Goal: Information Seeking & Learning: Check status

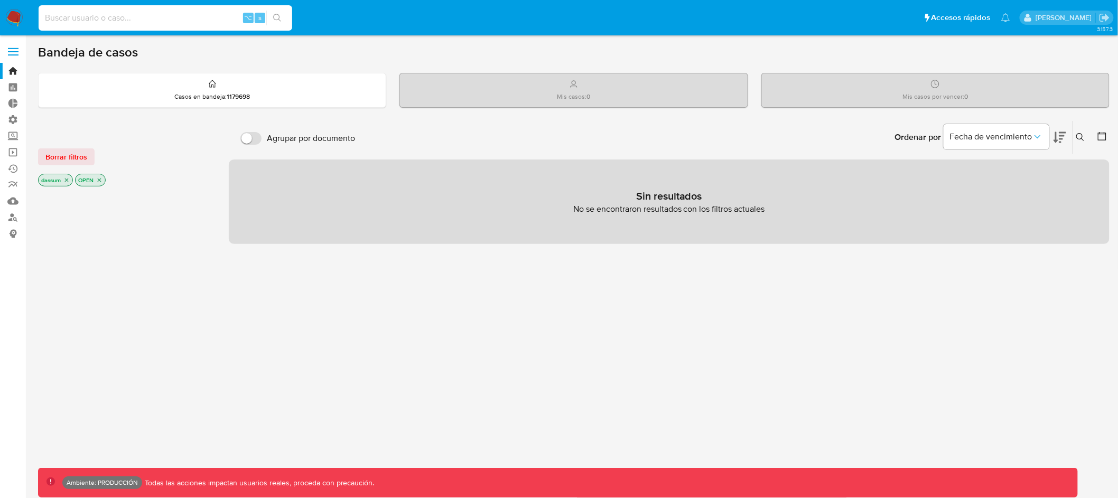
click at [192, 20] on input at bounding box center [166, 18] width 254 height 14
type input "a"
type input "fravega"
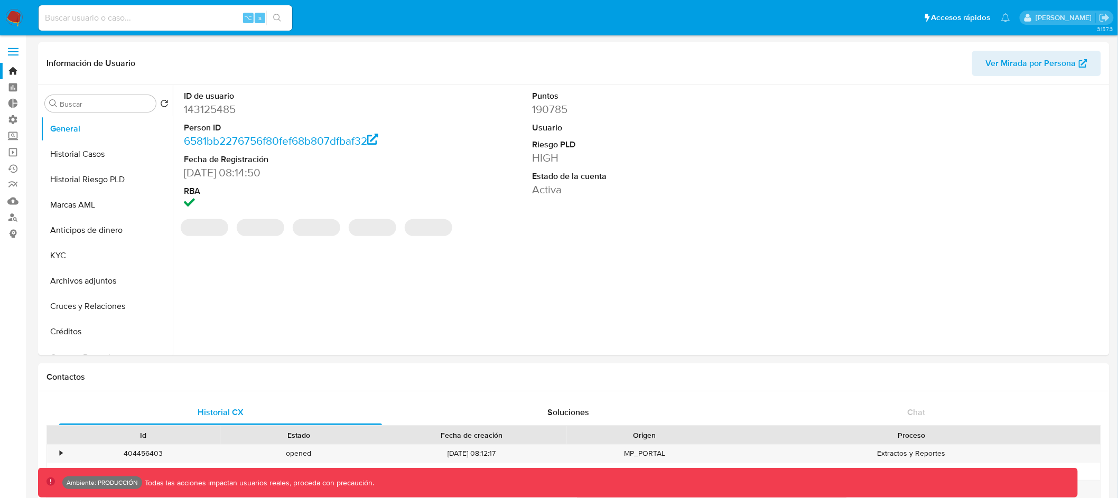
select select "10"
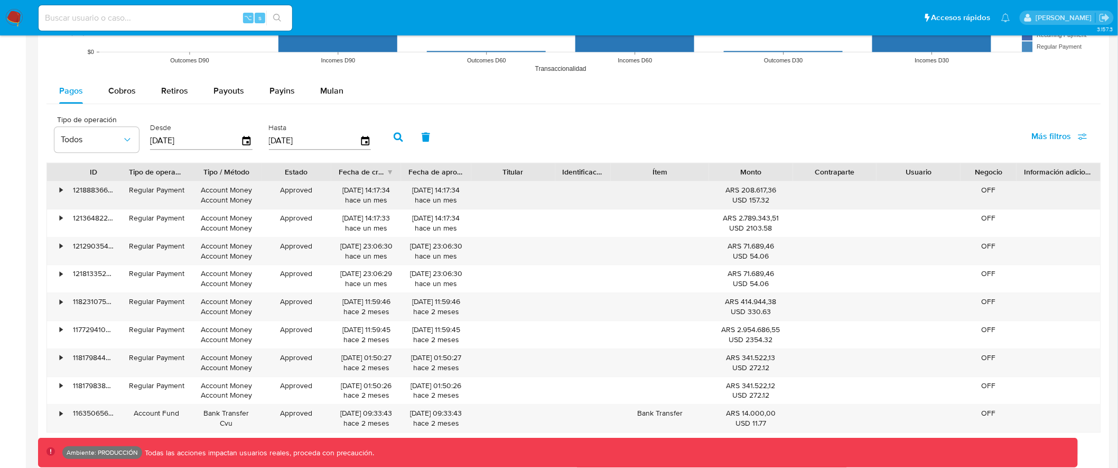
scroll to position [949, 0]
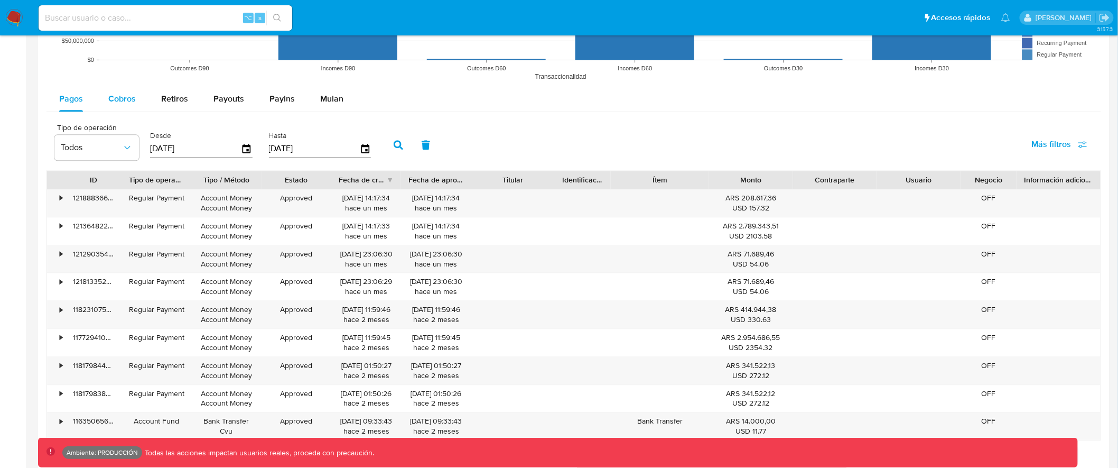
click at [127, 103] on span "Cobros" at bounding box center [121, 98] width 27 height 12
select select "10"
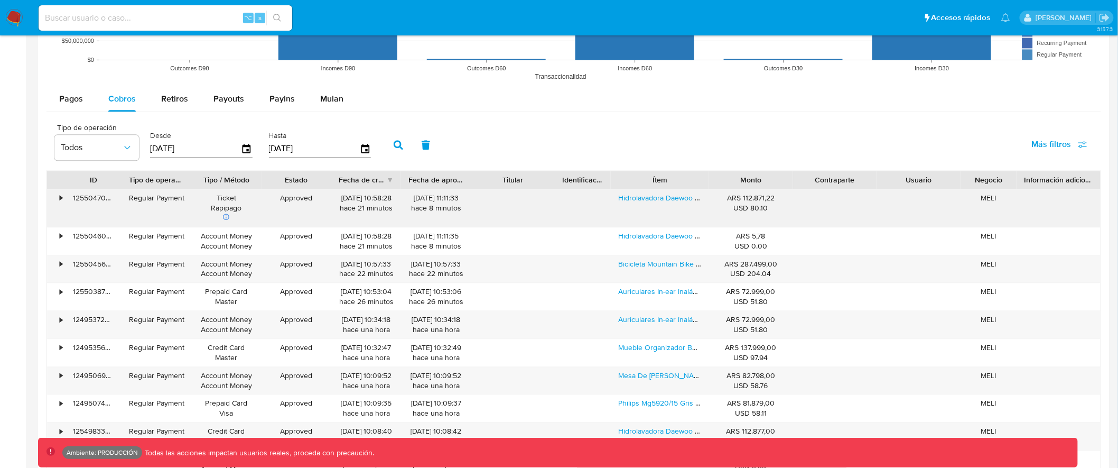
click at [61, 196] on div "•" at bounding box center [61, 198] width 3 height 10
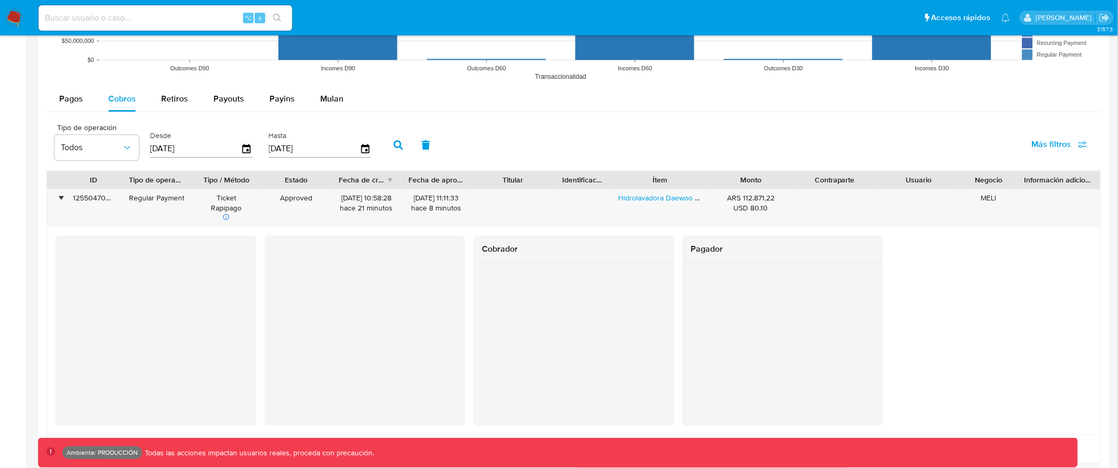
drag, startPoint x: 493, startPoint y: 249, endPoint x: 539, endPoint y: 265, distance: 48.5
click at [535, 263] on div "Cobrador" at bounding box center [574, 249] width 201 height 28
click at [161, 14] on input at bounding box center [166, 18] width 254 height 14
click at [147, 17] on input "222" at bounding box center [166, 18] width 254 height 14
type input "2221932762"
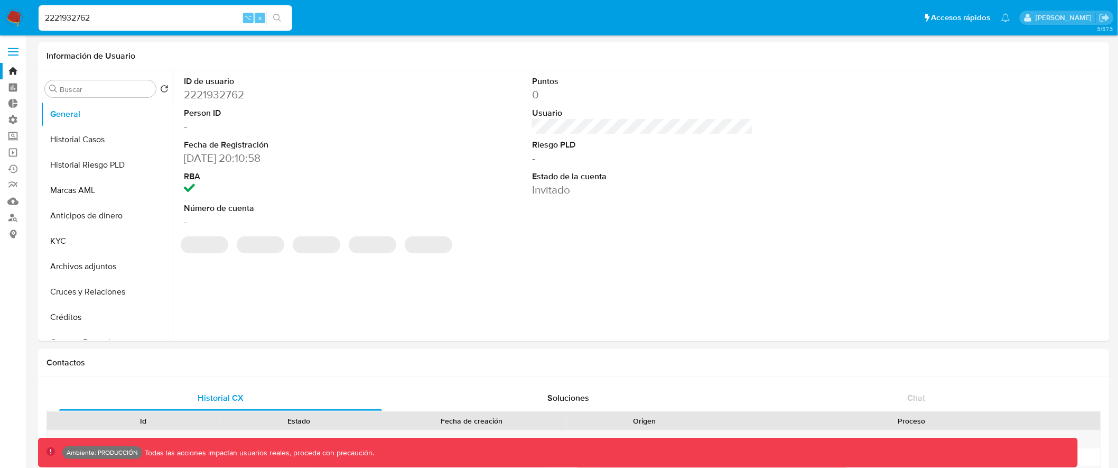
select select "10"
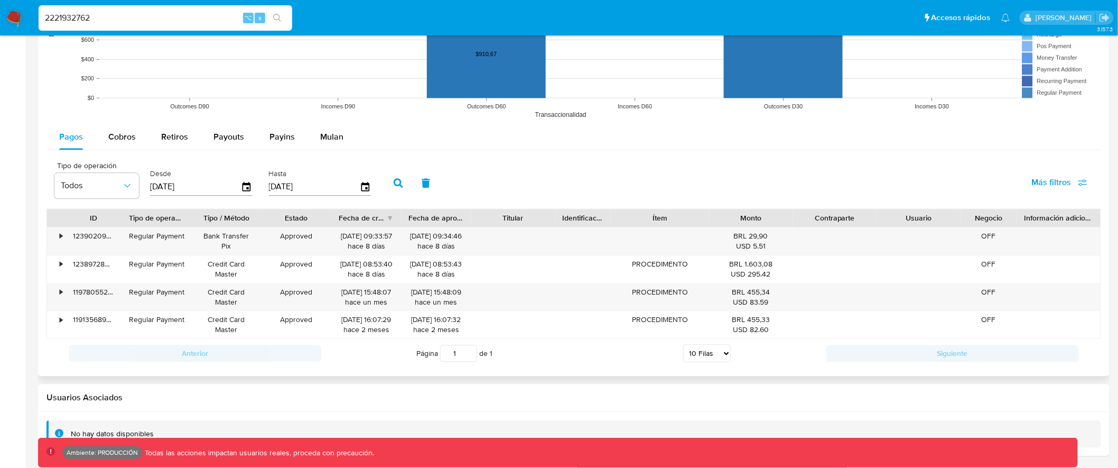
scroll to position [900, 0]
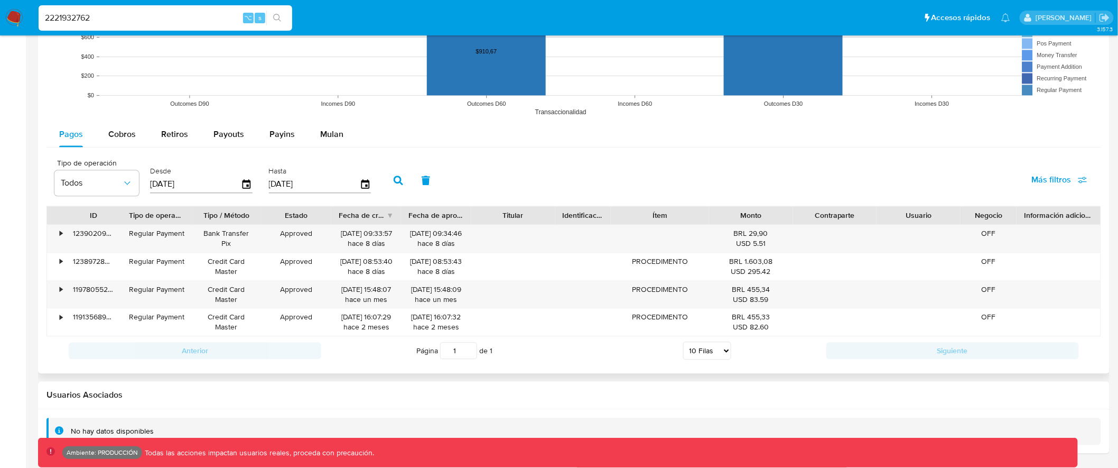
click at [1071, 175] on span "Más filtros" at bounding box center [1052, 179] width 40 height 25
click at [969, 282] on span "Id del pago" at bounding box center [970, 281] width 41 height 11
click at [944, 282] on input "Id del pago" at bounding box center [940, 281] width 8 height 8
checkbox input "true"
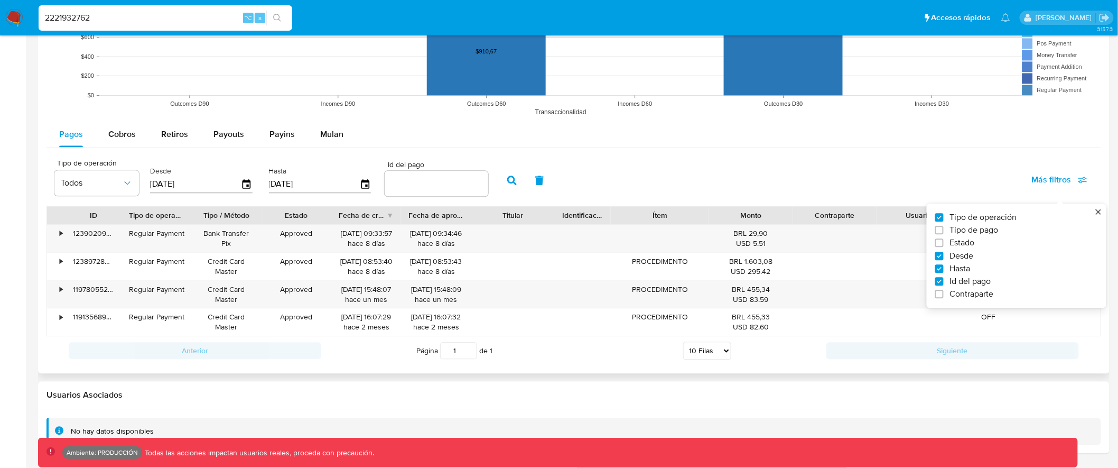
click at [427, 184] on input "number" at bounding box center [437, 184] width 104 height 14
click at [420, 185] on input "number" at bounding box center [437, 184] width 104 height 14
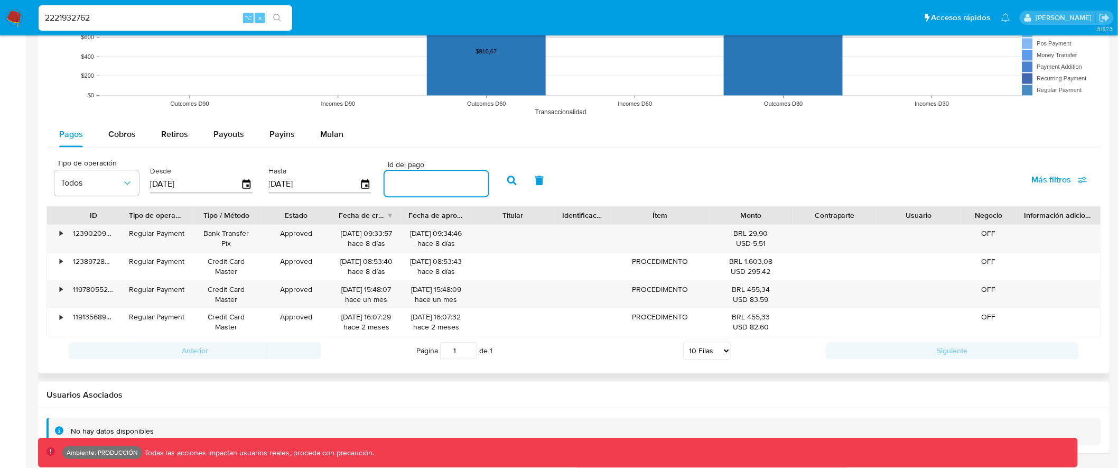
paste input "119780552209"
type input "119780552209"
click at [507, 183] on icon "button" at bounding box center [512, 180] width 10 height 10
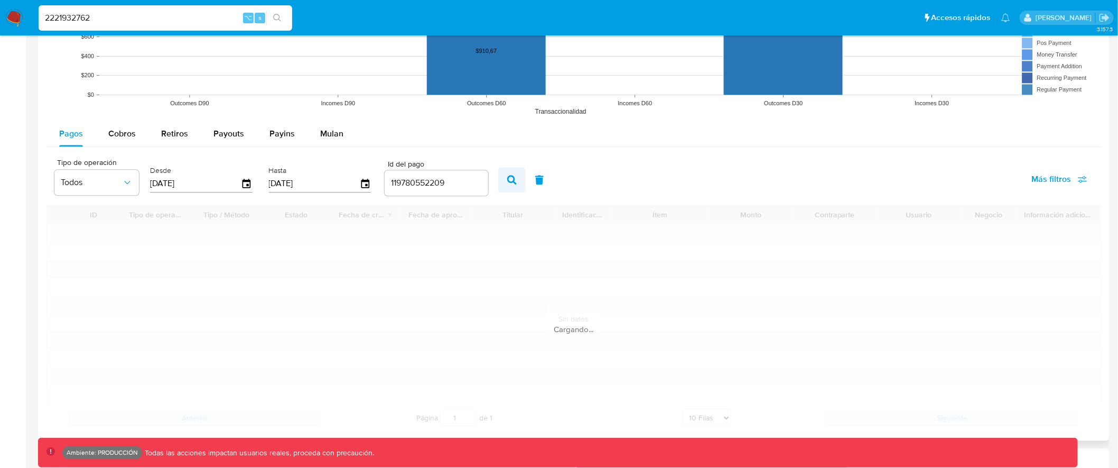
scroll to position [816, 0]
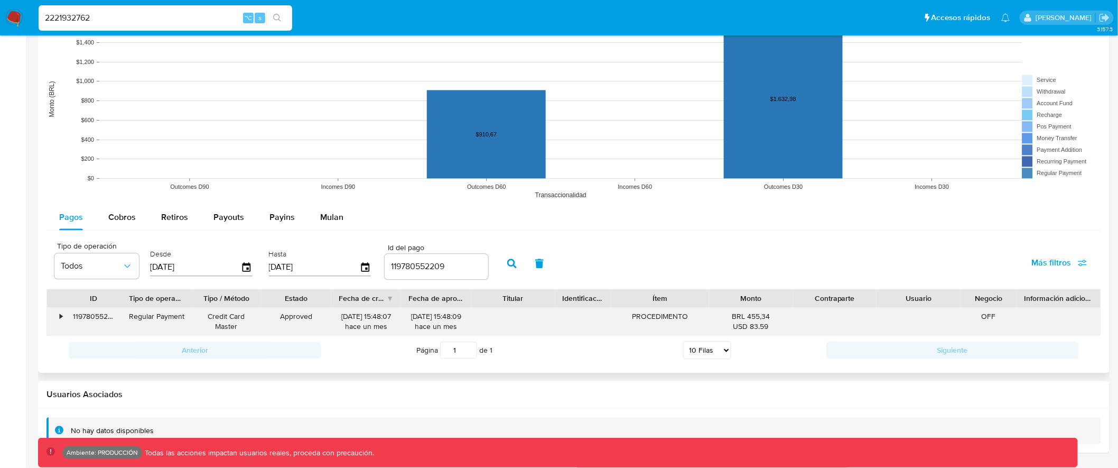
click at [60, 319] on div "•" at bounding box center [61, 317] width 3 height 10
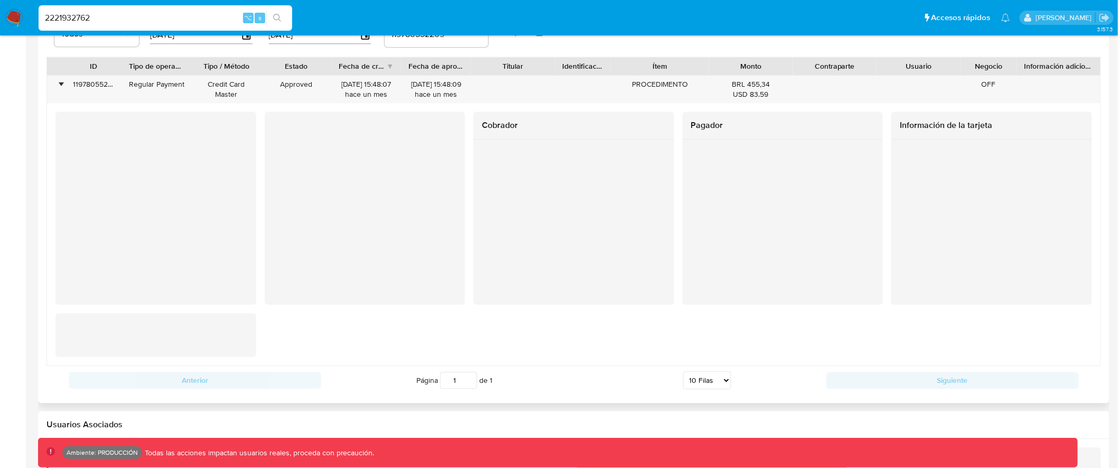
scroll to position [1054, 0]
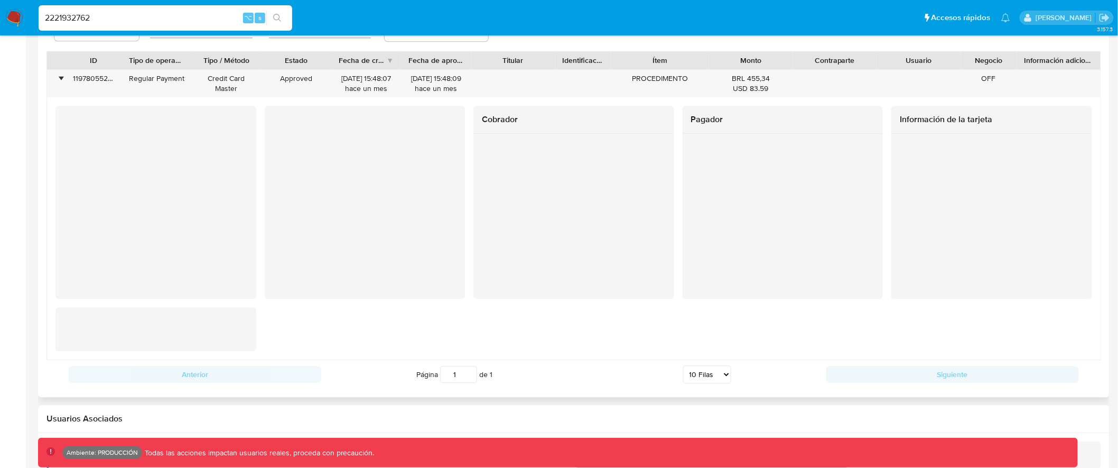
click at [168, 331] on div at bounding box center [155, 329] width 201 height 44
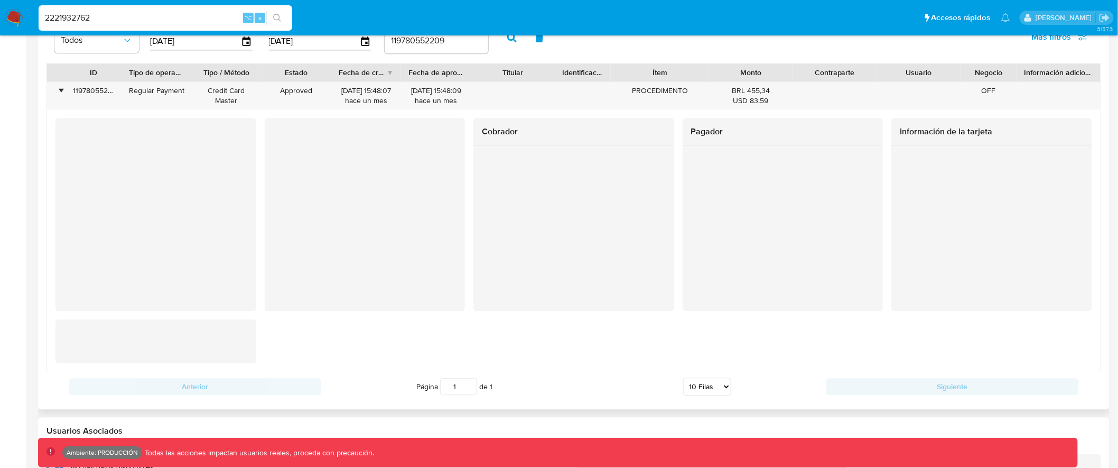
scroll to position [1043, 0]
click at [171, 333] on div at bounding box center [155, 340] width 201 height 44
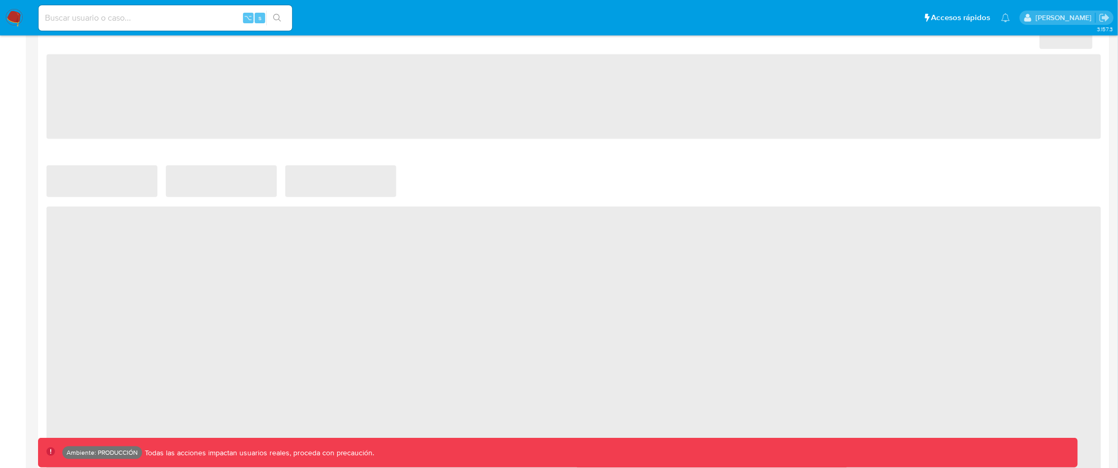
select select "10"
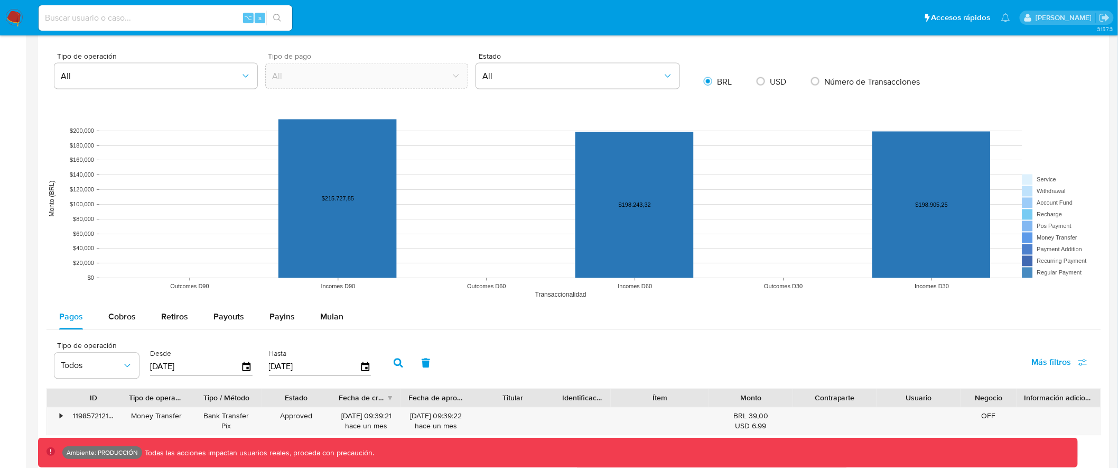
scroll to position [952, 0]
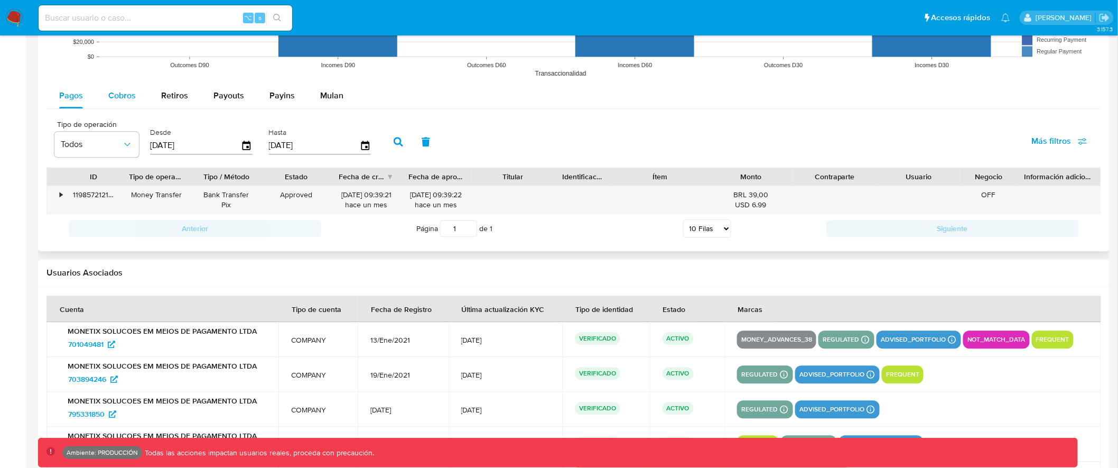
click at [118, 100] on span "Cobros" at bounding box center [121, 95] width 27 height 12
select select "10"
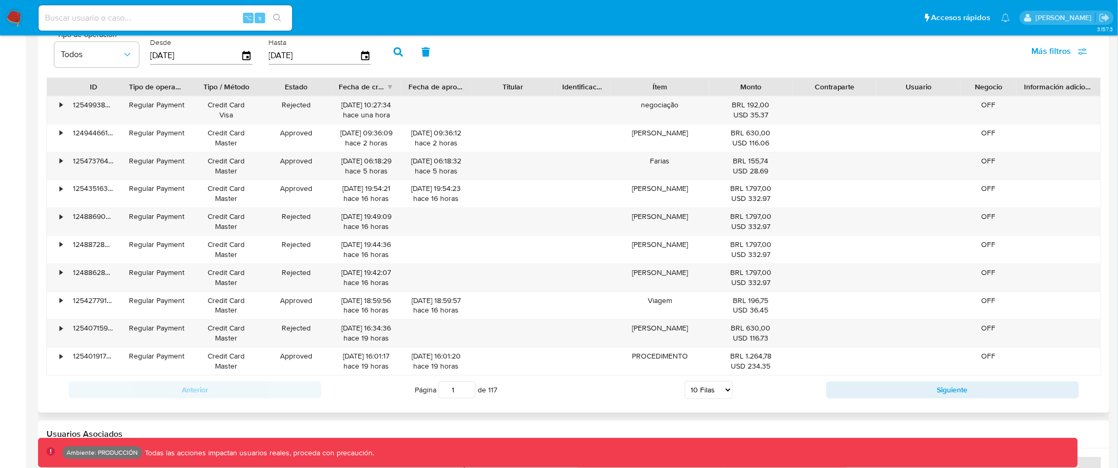
scroll to position [879, 0]
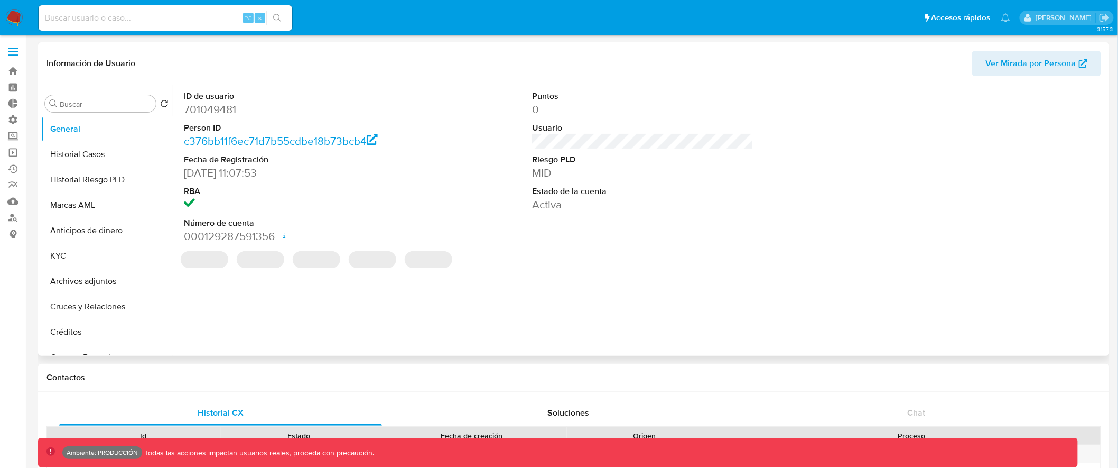
select select "10"
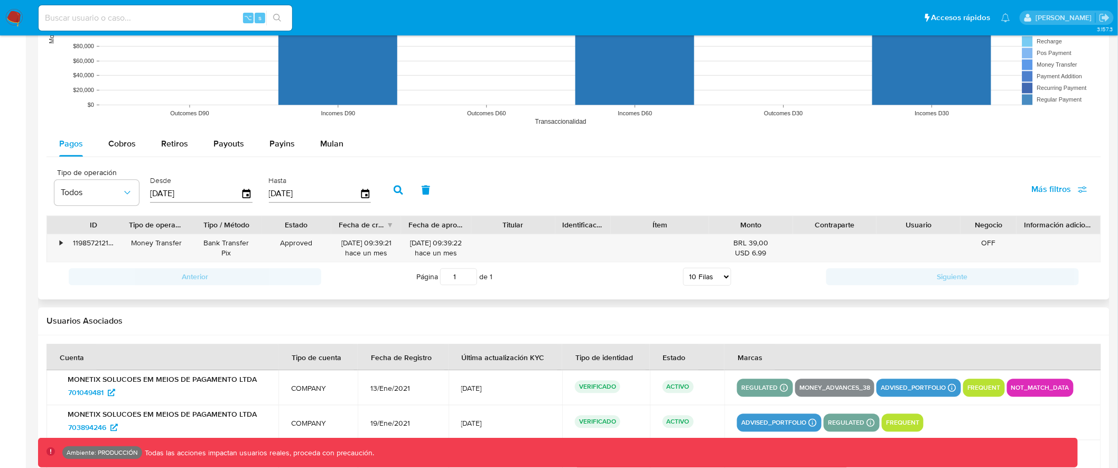
scroll to position [840, 0]
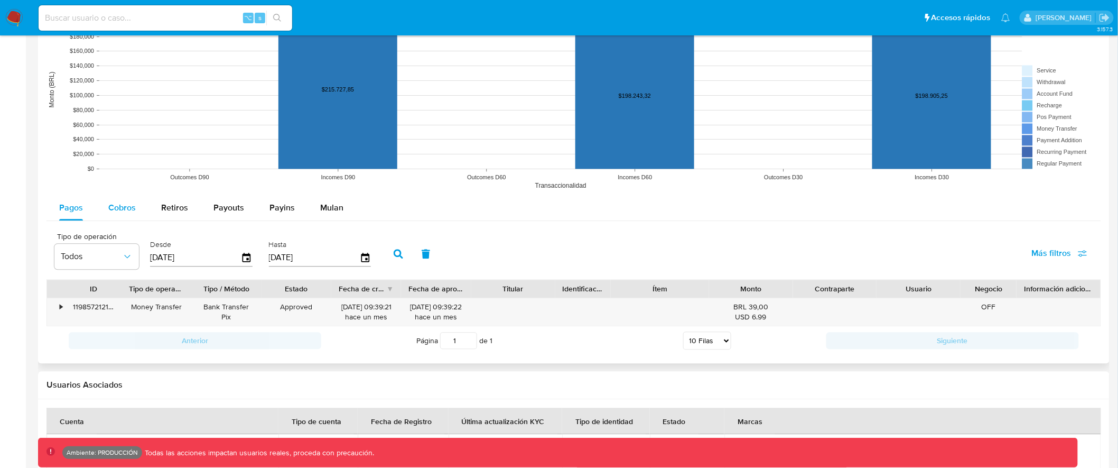
click at [128, 207] on span "Cobros" at bounding box center [121, 207] width 27 height 12
select select "10"
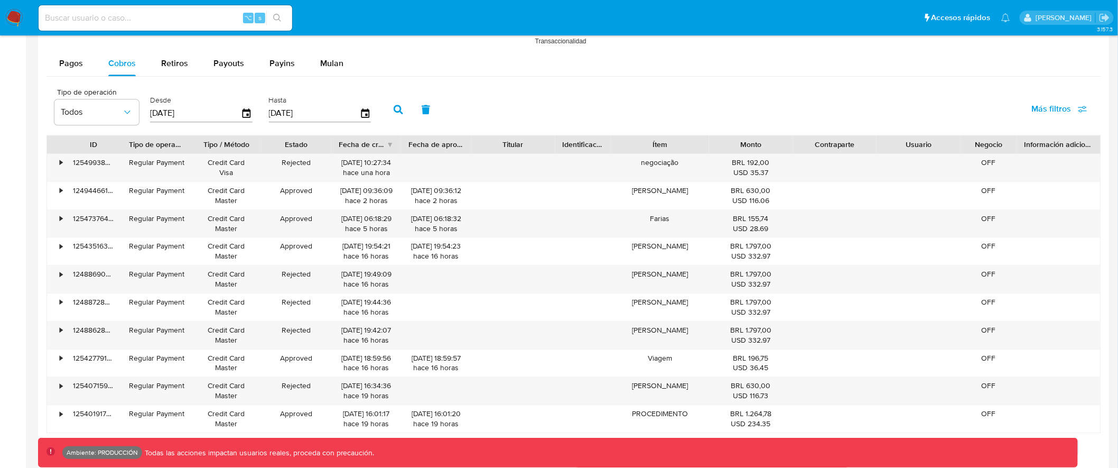
scroll to position [980, 0]
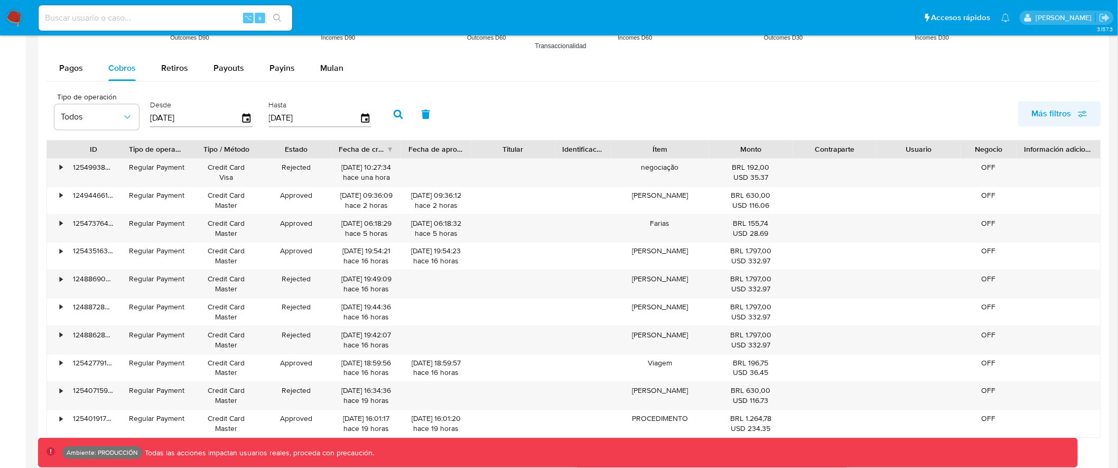
click at [1070, 112] on span "Más filtros" at bounding box center [1052, 113] width 40 height 25
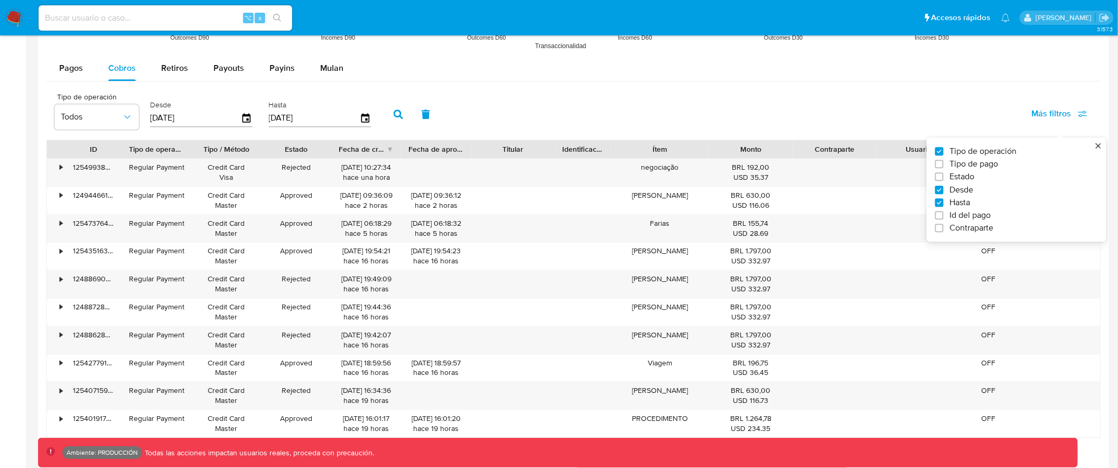
click at [996, 166] on span "Tipo de pago" at bounding box center [974, 164] width 49 height 11
click at [944, 166] on input "Tipo de pago" at bounding box center [940, 164] width 8 height 8
checkbox input "true"
type input "[DATE]"
click at [996, 166] on span "Tipo de pago" at bounding box center [974, 164] width 49 height 11
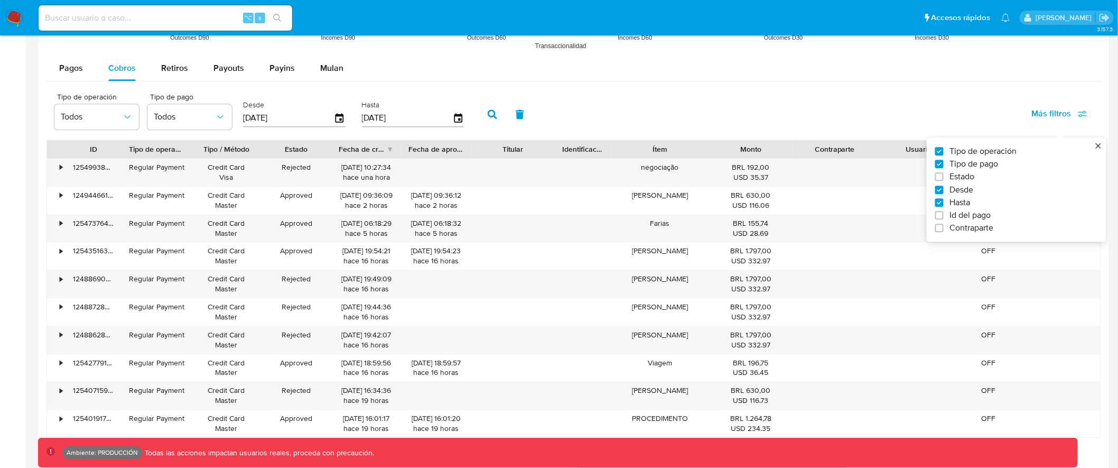
click at [944, 166] on input "Tipo de pago" at bounding box center [940, 164] width 8 height 8
checkbox input "false"
type input "[DATE]"
click at [973, 218] on span "Id del pago" at bounding box center [970, 215] width 41 height 11
click at [944, 218] on input "Id del pago" at bounding box center [940, 215] width 8 height 8
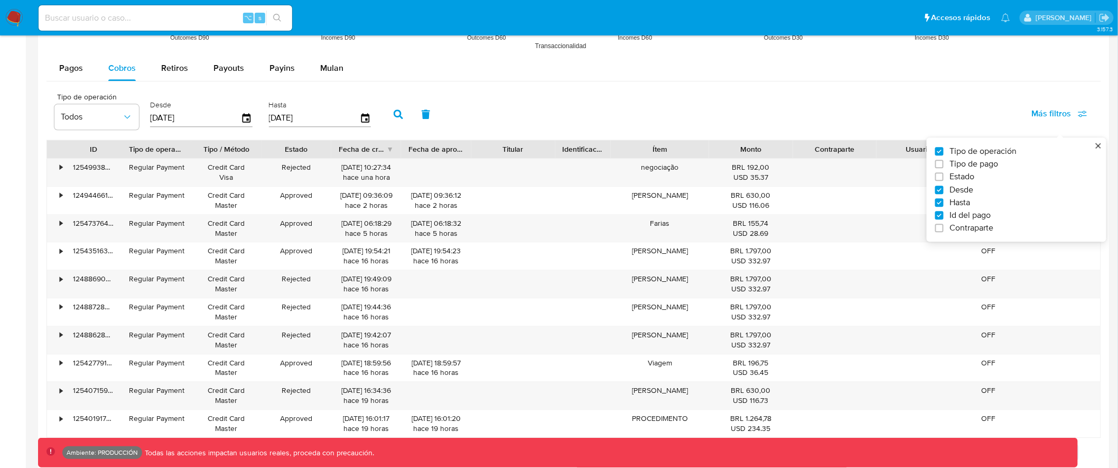
checkbox input "true"
click at [421, 123] on input "number" at bounding box center [437, 117] width 104 height 14
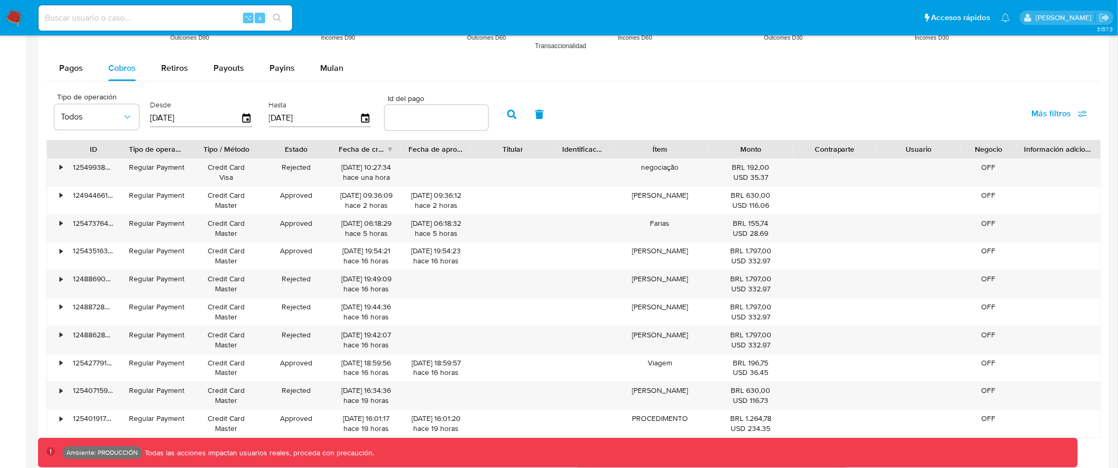
click at [425, 120] on input "number" at bounding box center [437, 117] width 104 height 14
paste input "119780552209"
type input "119780552209"
click at [507, 113] on icon "button" at bounding box center [512, 114] width 10 height 10
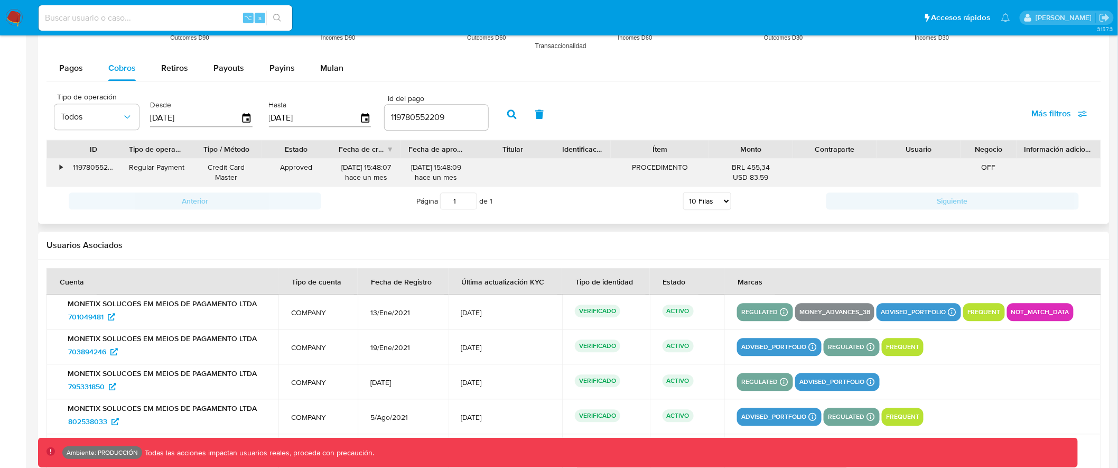
click at [61, 169] on div "•" at bounding box center [61, 167] width 3 height 10
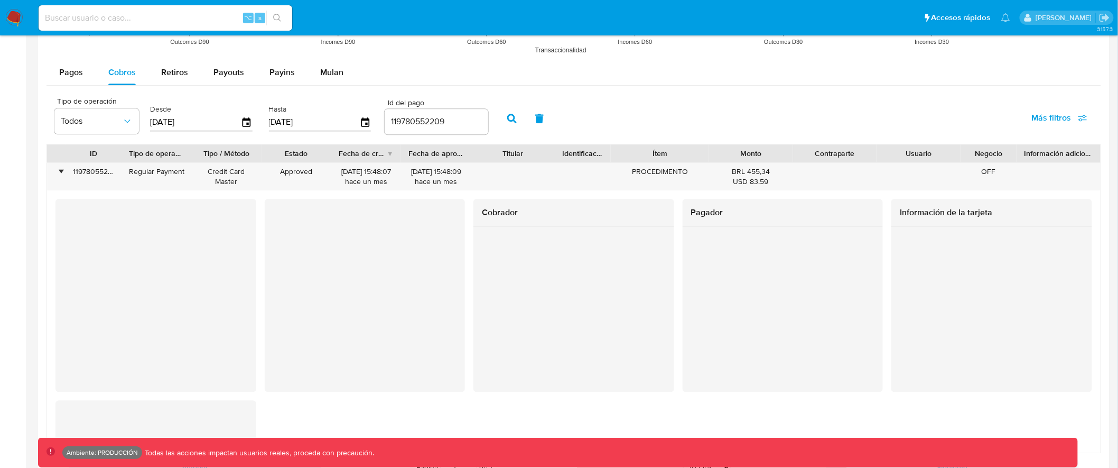
scroll to position [971, 0]
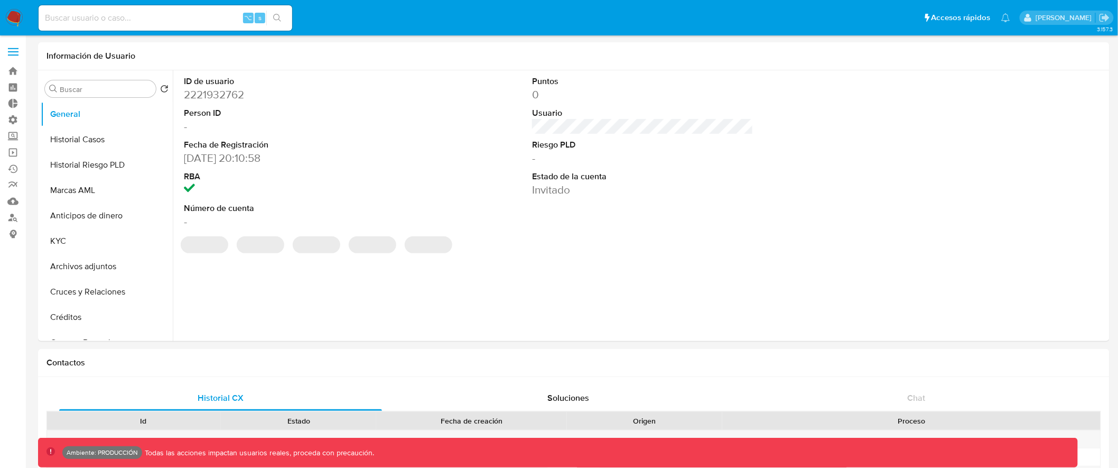
select select "10"
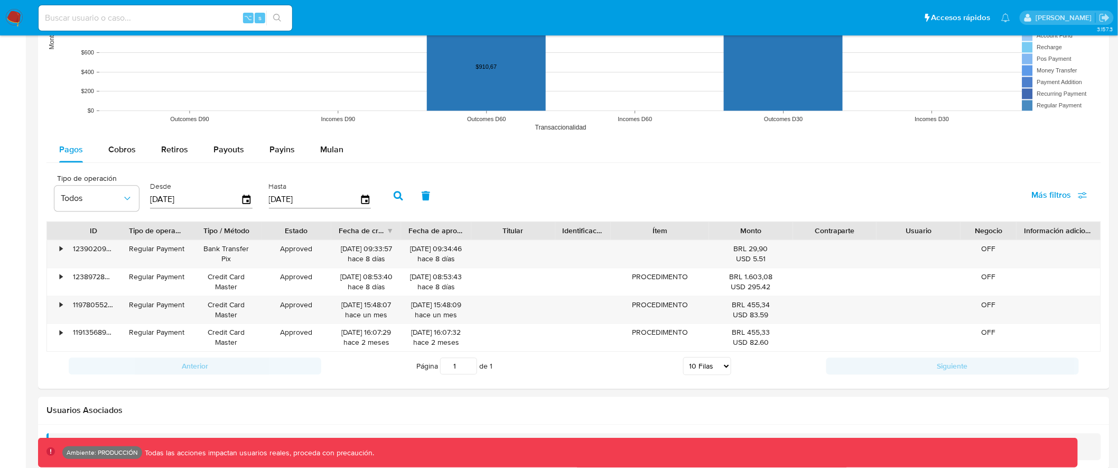
scroll to position [900, 0]
